Goal: Navigation & Orientation: Find specific page/section

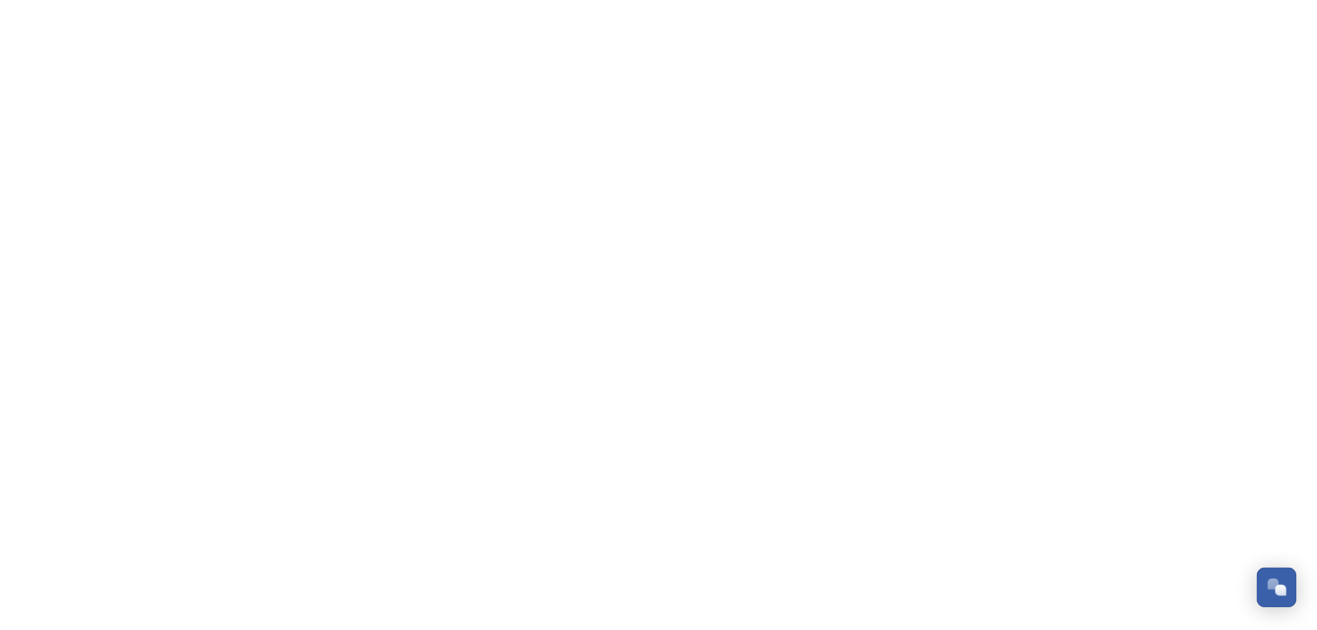
scroll to position [6190, 0]
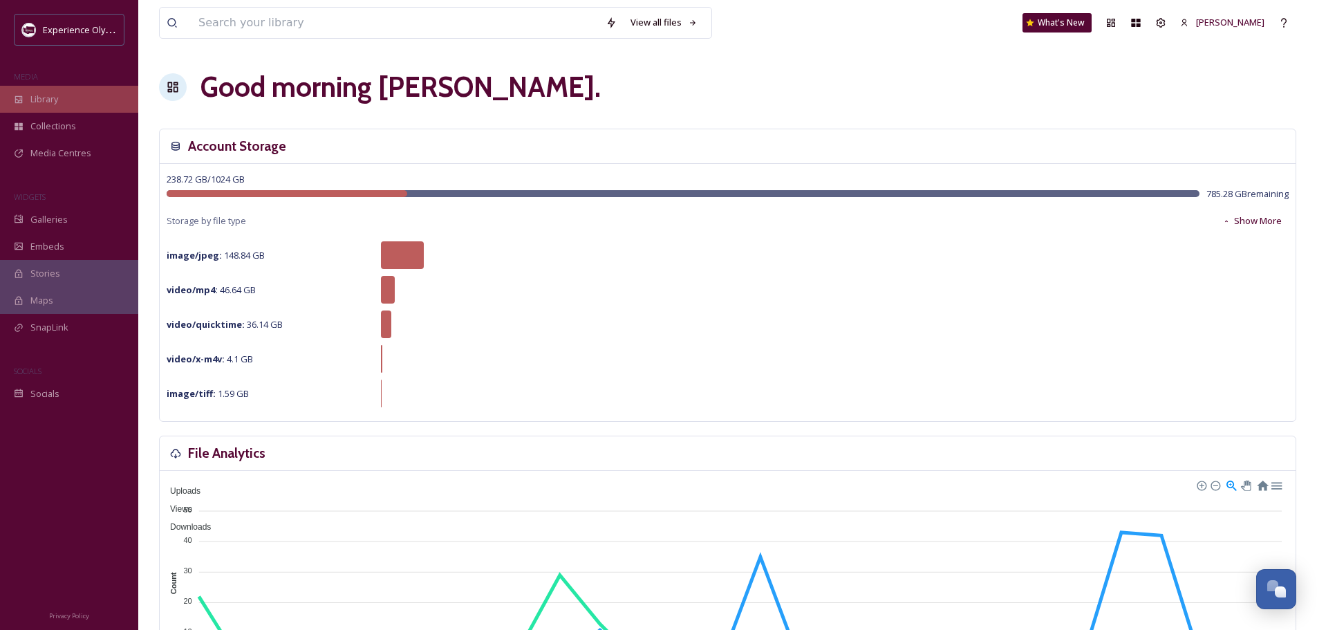
click at [45, 94] on span "Library" at bounding box center [44, 99] width 28 height 13
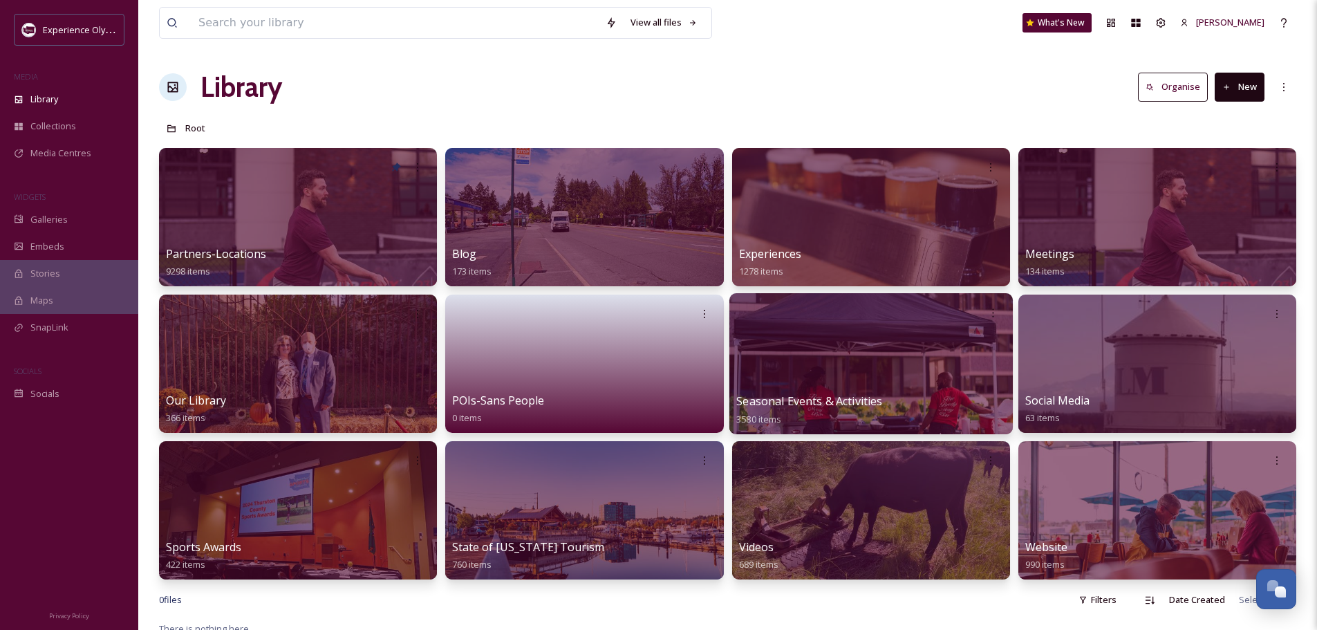
click at [789, 399] on span "Seasonal Events & Activities" at bounding box center [809, 400] width 146 height 15
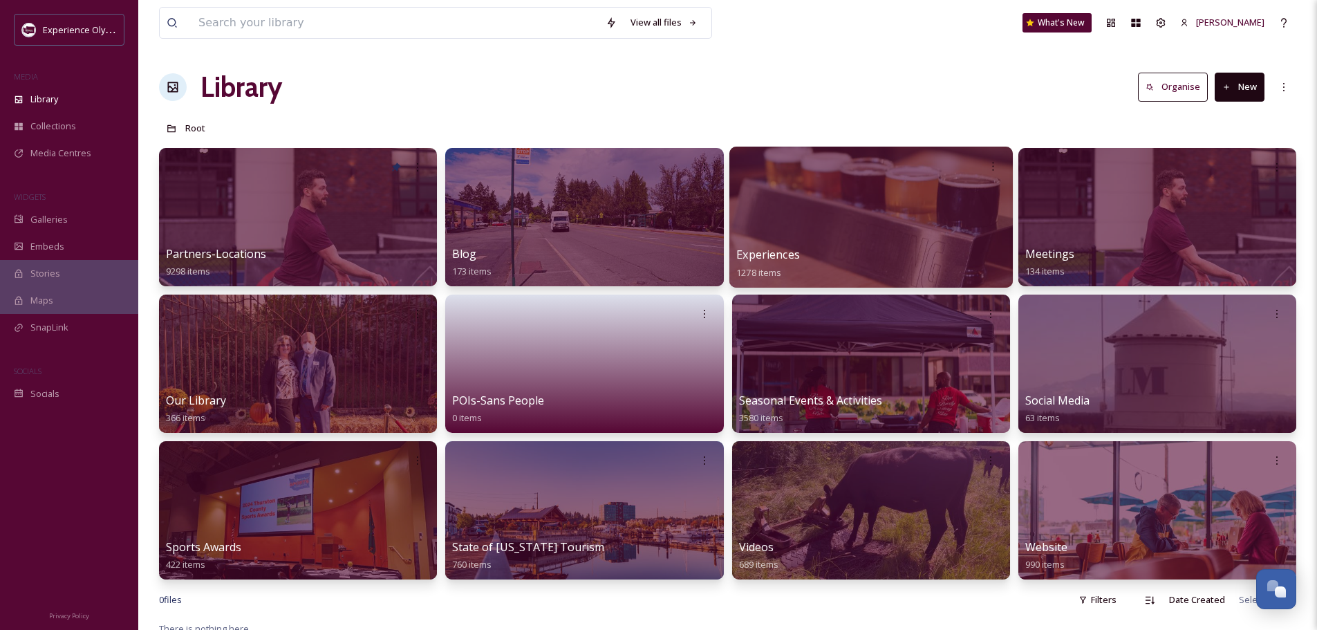
click at [777, 250] on span "Experiences" at bounding box center [768, 254] width 64 height 15
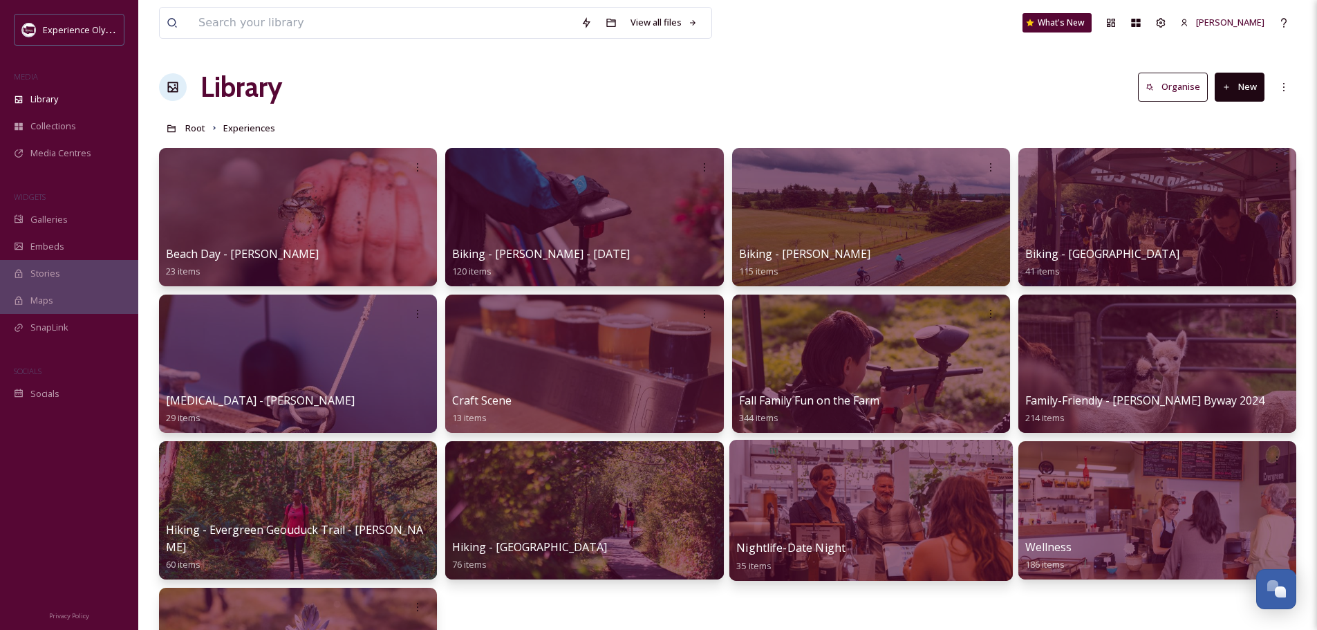
click at [851, 499] on div at bounding box center [869, 510] width 283 height 141
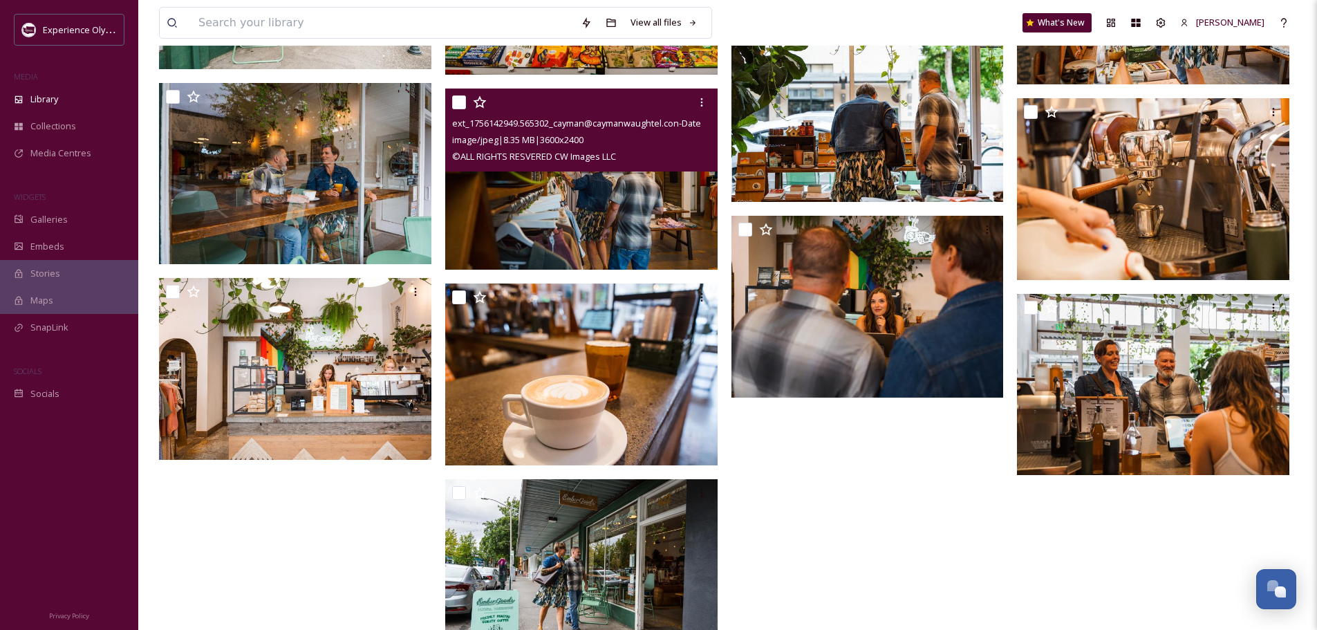
scroll to position [5099, 0]
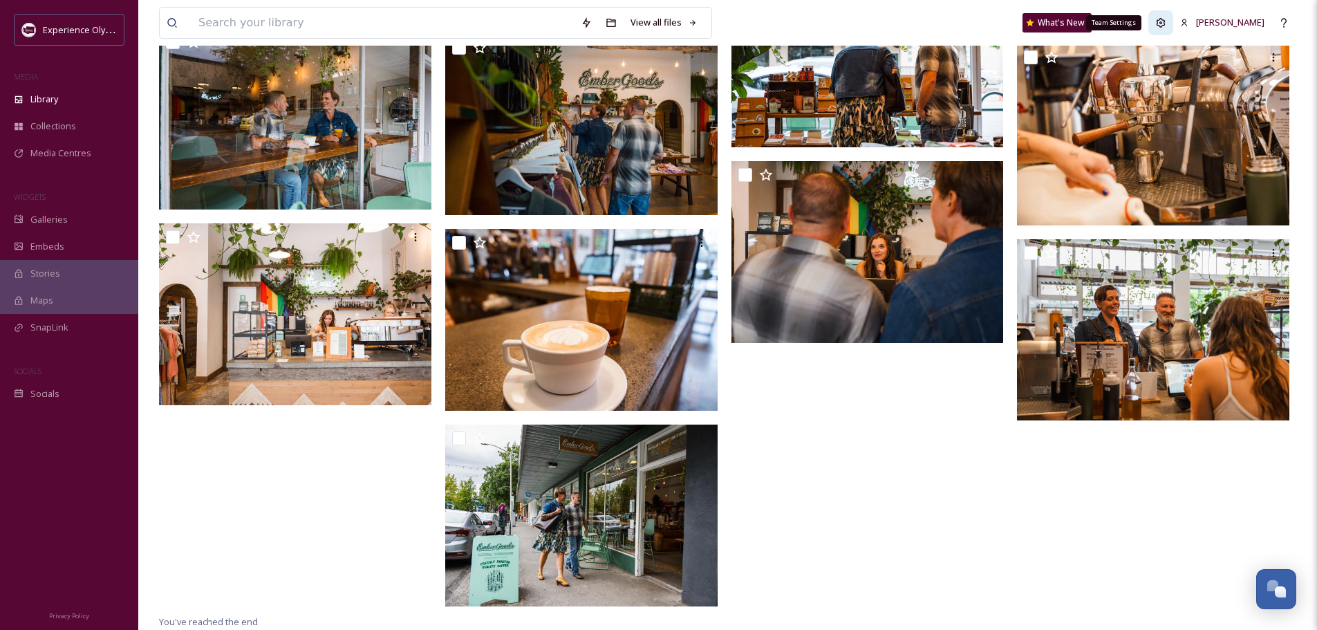
click at [1165, 22] on icon at bounding box center [1160, 22] width 9 height 9
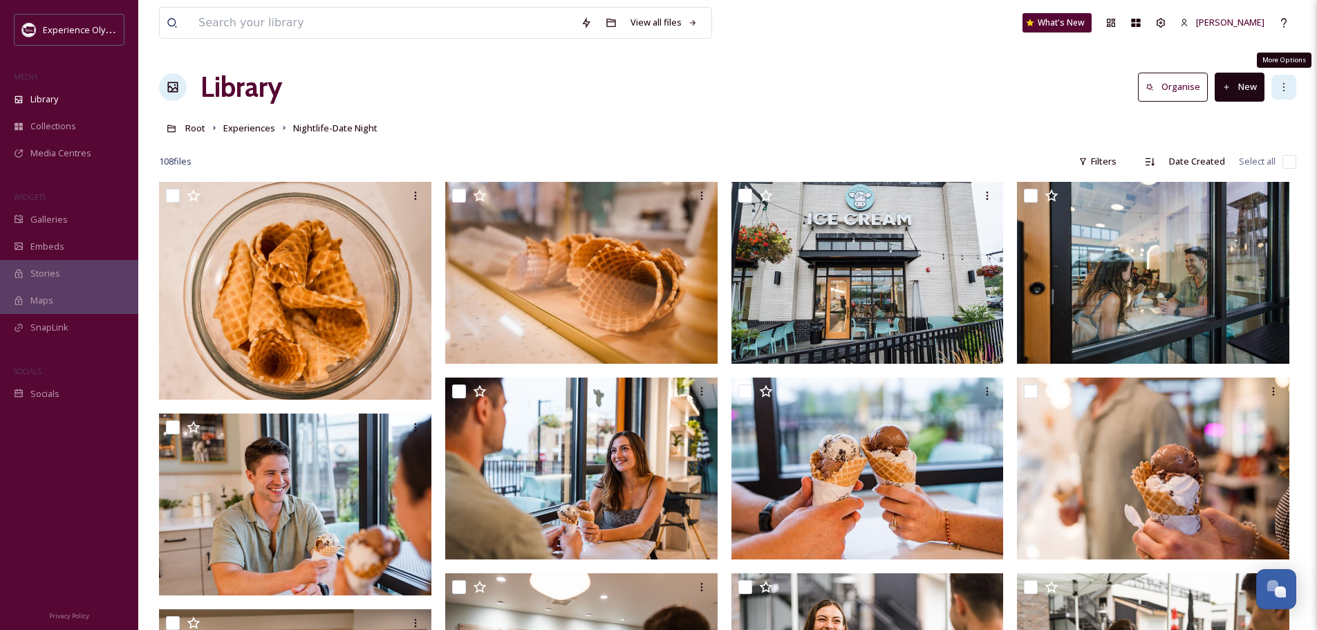
click at [1288, 90] on icon at bounding box center [1283, 87] width 11 height 11
click at [888, 151] on div "108 file s Filters Date Created Select all" at bounding box center [727, 161] width 1137 height 27
click at [1281, 83] on icon at bounding box center [1283, 87] width 11 height 11
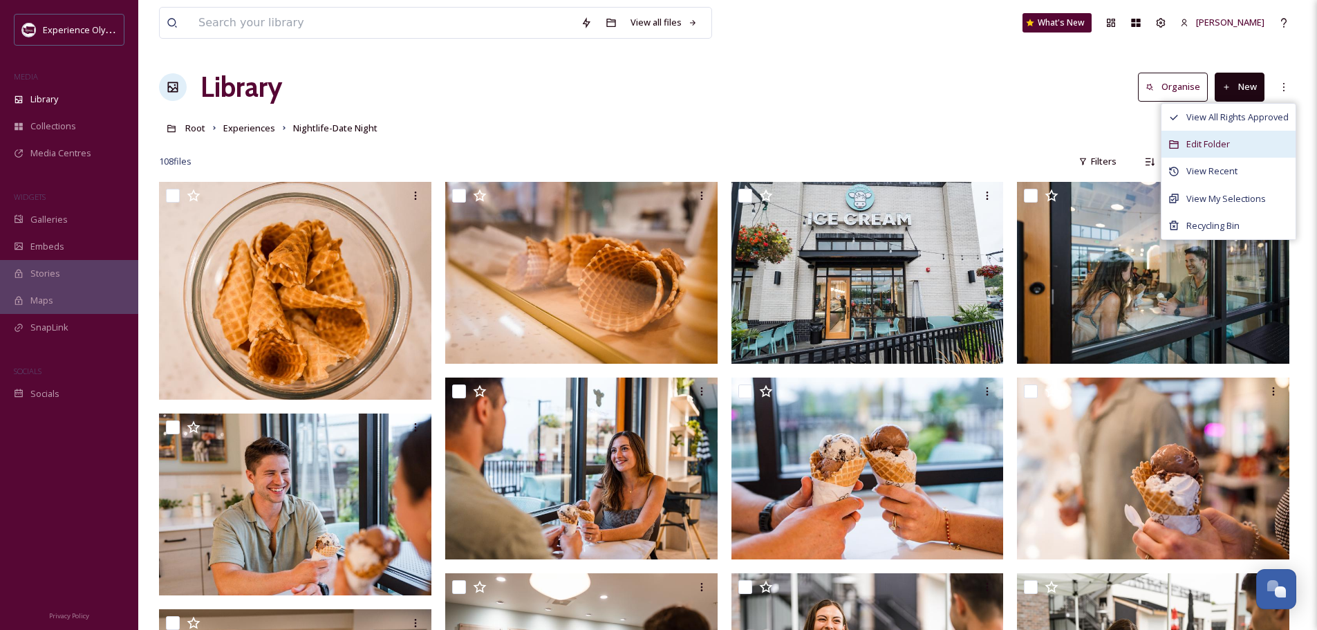
click at [1205, 136] on div "Edit Folder" at bounding box center [1228, 144] width 134 height 27
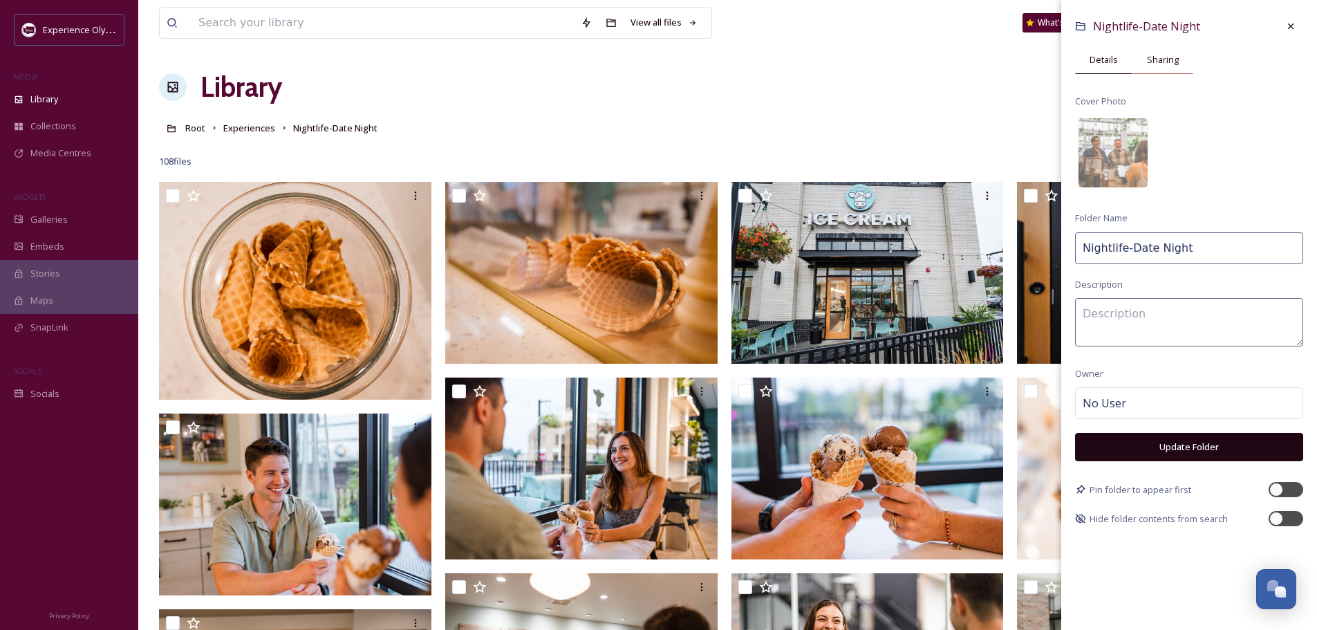
click at [1169, 62] on span "Sharing" at bounding box center [1163, 59] width 32 height 13
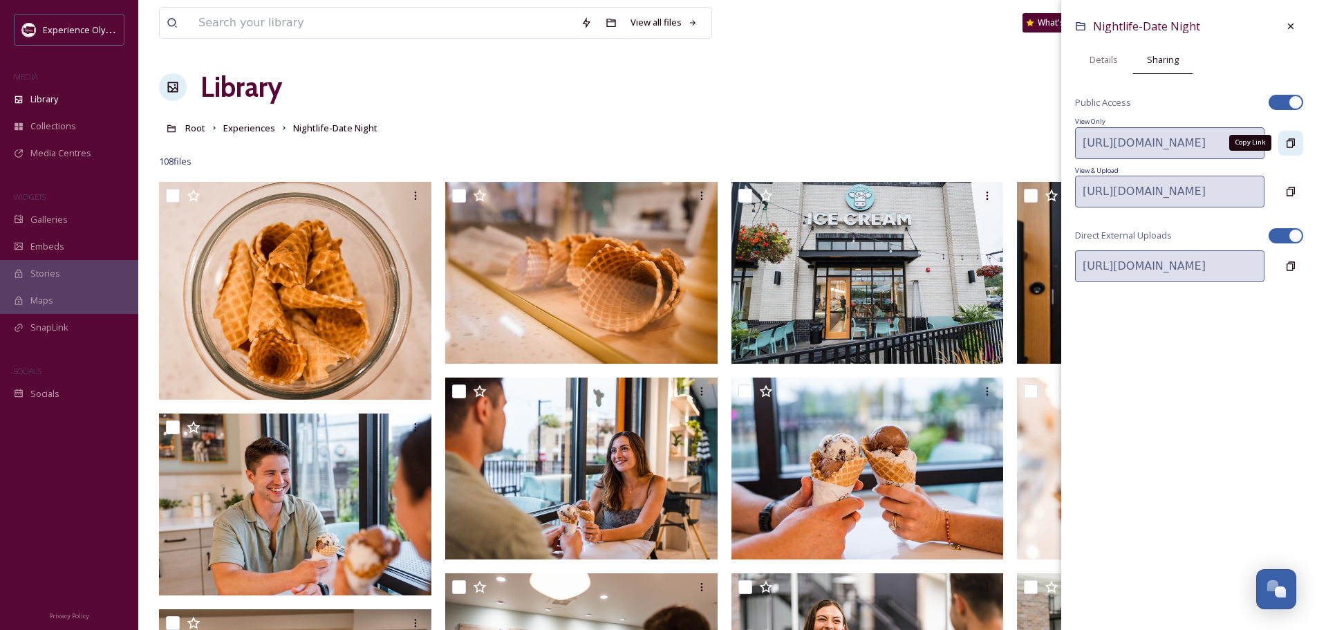
click at [1289, 144] on icon at bounding box center [1290, 143] width 11 height 11
click at [1284, 23] on div at bounding box center [1290, 26] width 25 height 25
